Goal: Information Seeking & Learning: Check status

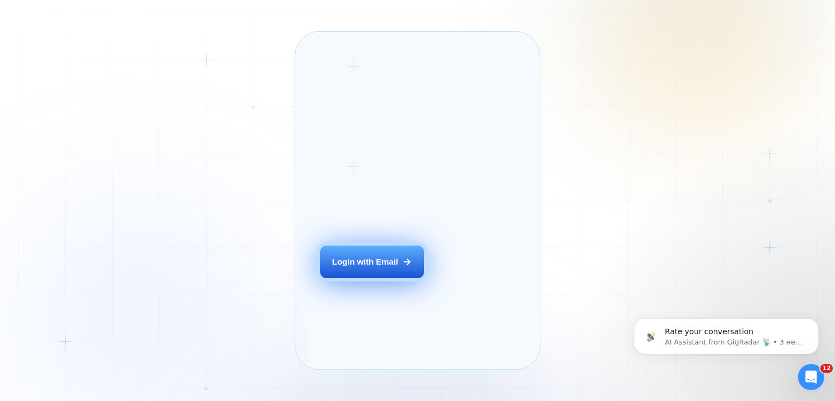
click at [371, 267] on div "Login with Email" at bounding box center [365, 261] width 66 height 11
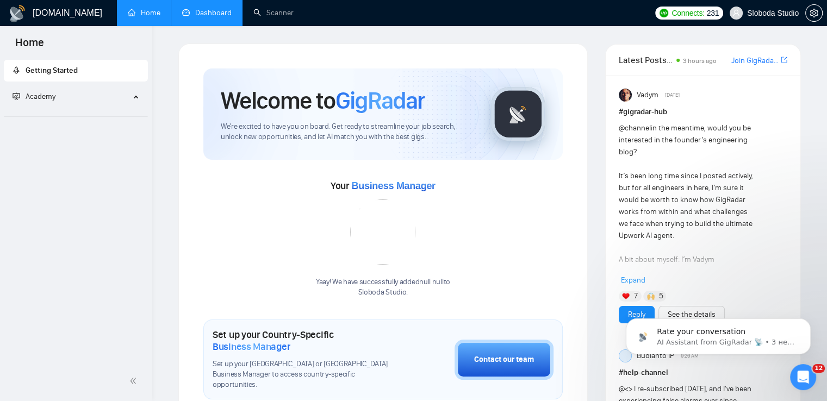
click at [209, 16] on link "Dashboard" at bounding box center [206, 12] width 49 height 9
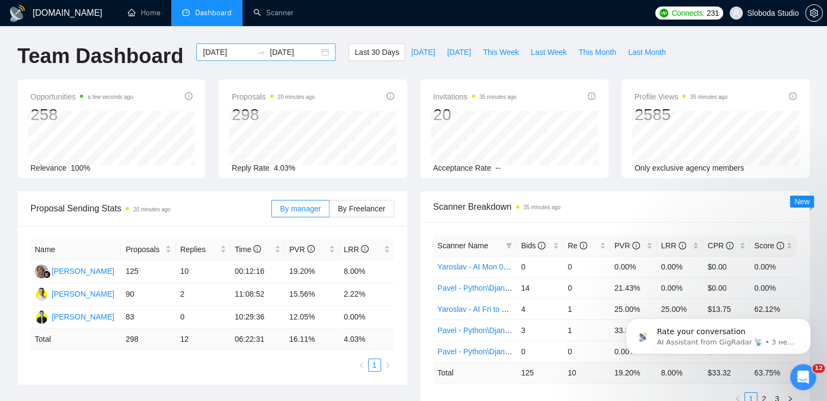
click at [316, 51] on div "[DATE] [DATE]" at bounding box center [265, 51] width 139 height 17
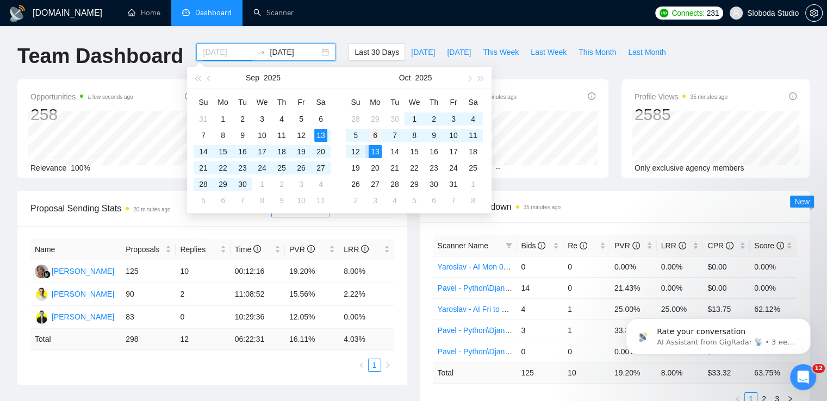
type input "[DATE]"
click at [376, 133] on div "6" at bounding box center [375, 135] width 13 height 13
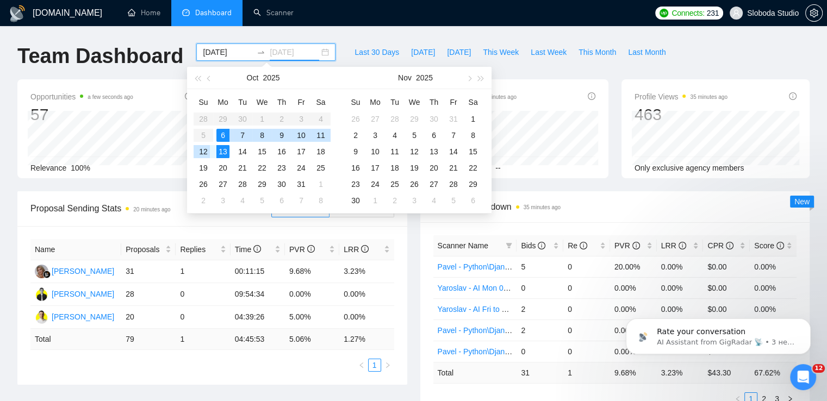
type input "[DATE]"
click at [204, 152] on div "12" at bounding box center [203, 151] width 13 height 13
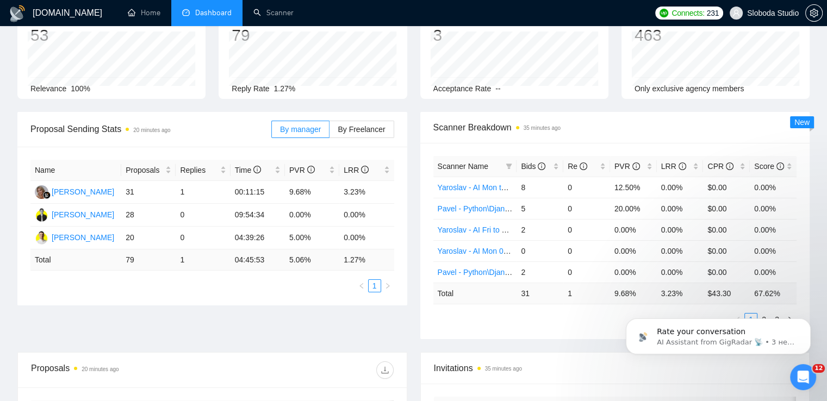
scroll to position [109, 0]
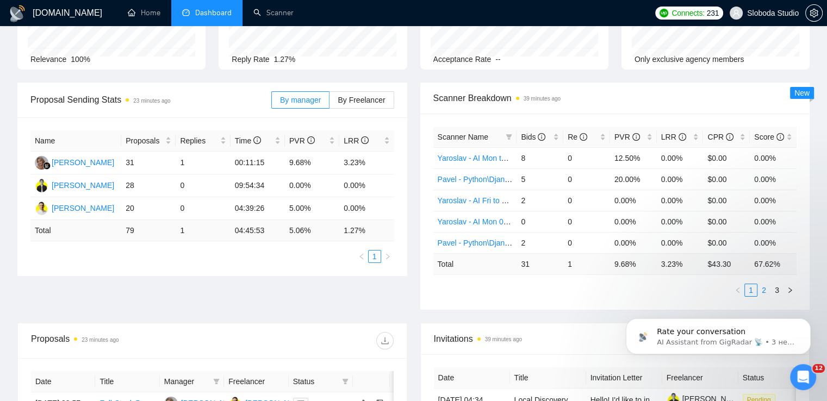
click at [764, 292] on link "2" at bounding box center [764, 290] width 12 height 12
click at [751, 292] on link "1" at bounding box center [751, 290] width 12 height 12
click at [758, 290] on link "2" at bounding box center [764, 290] width 12 height 12
click at [776, 292] on link "3" at bounding box center [777, 290] width 12 height 12
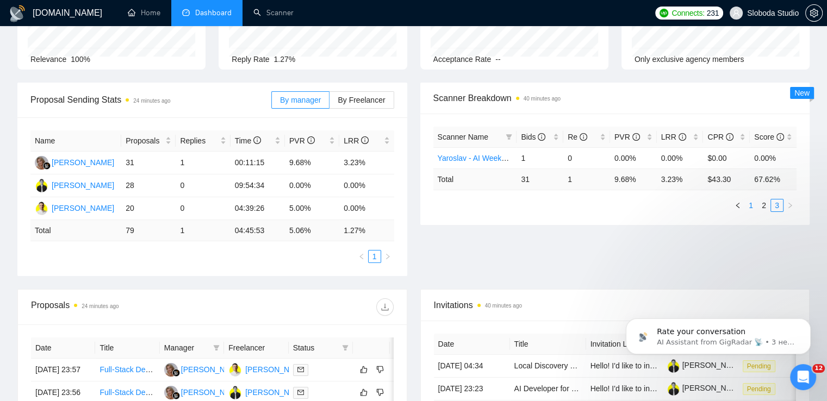
click at [751, 207] on link "1" at bounding box center [751, 205] width 12 height 12
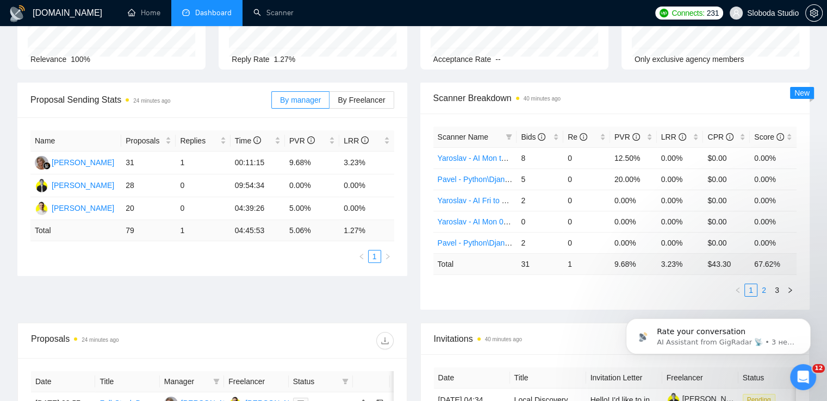
click at [763, 289] on link "2" at bounding box center [764, 290] width 12 height 12
click at [779, 289] on link "3" at bounding box center [777, 290] width 12 height 12
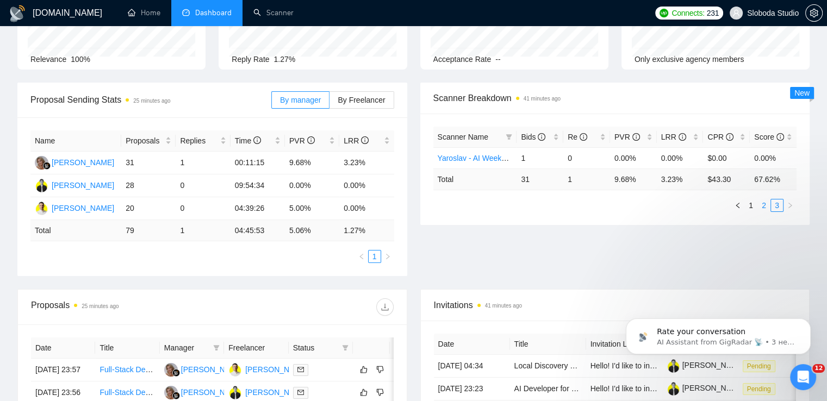
click at [766, 207] on link "2" at bounding box center [764, 205] width 12 height 12
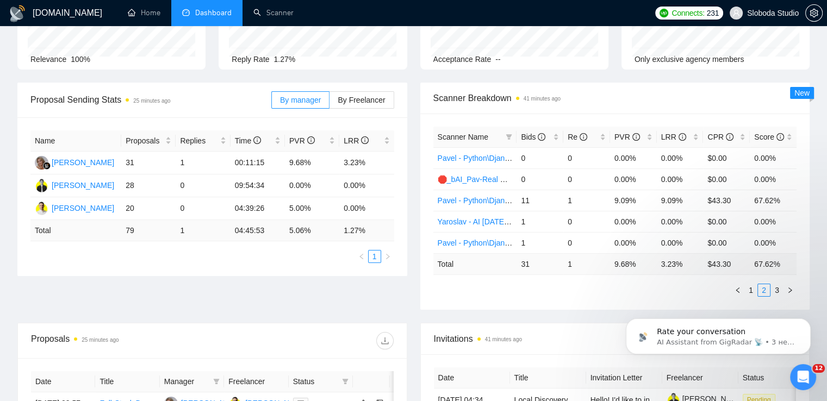
click at [745, 295] on div "Rate your conversation AI Assistant from GigRadar 📡 • 3 нед. назад" at bounding box center [718, 287] width 200 height 136
click at [747, 287] on div "Rate your conversation AI Assistant from GigRadar 📡 • 3 нед. назад" at bounding box center [718, 287] width 200 height 136
click at [595, 305] on div "Scanner Name Bids Re PVR LRR CPR Score Pavel - Python\Django Mon 00:00 - 10:00 …" at bounding box center [615, 212] width 390 height 196
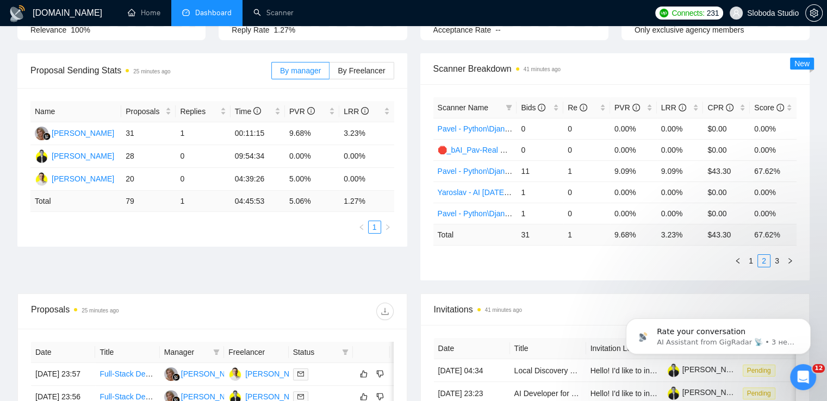
scroll to position [163, 0]
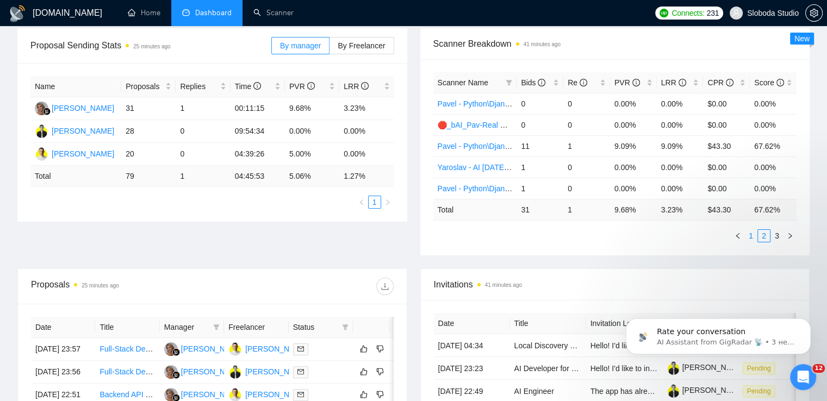
click at [751, 238] on link "1" at bounding box center [751, 236] width 12 height 12
click at [763, 238] on link "2" at bounding box center [764, 236] width 12 height 12
click at [776, 236] on link "3" at bounding box center [777, 236] width 12 height 12
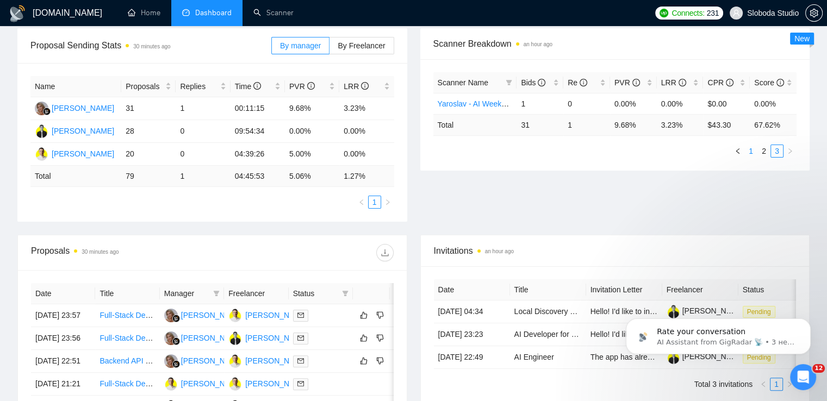
click at [750, 148] on link "1" at bounding box center [751, 151] width 12 height 12
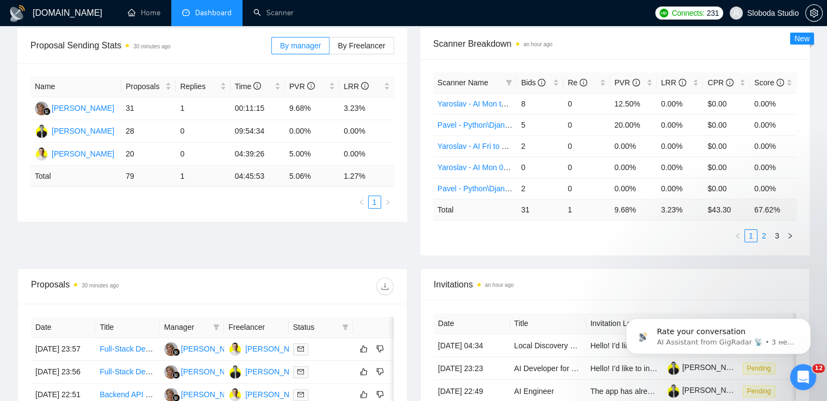
click at [768, 237] on link "2" at bounding box center [764, 236] width 12 height 12
click at [778, 235] on link "3" at bounding box center [777, 236] width 12 height 12
